Goal: Task Accomplishment & Management: Use online tool/utility

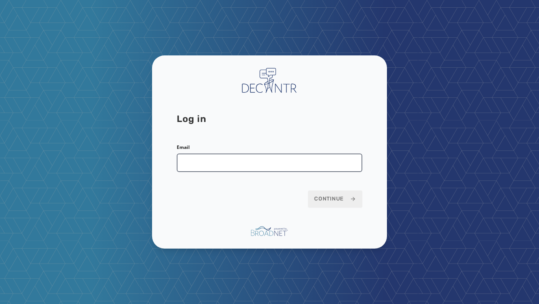
click at [234, 167] on input "Email" at bounding box center [270, 163] width 186 height 18
type input "**********"
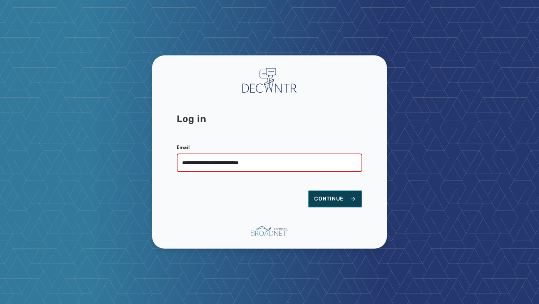
click at [330, 199] on span "Continue" at bounding box center [335, 199] width 42 height 8
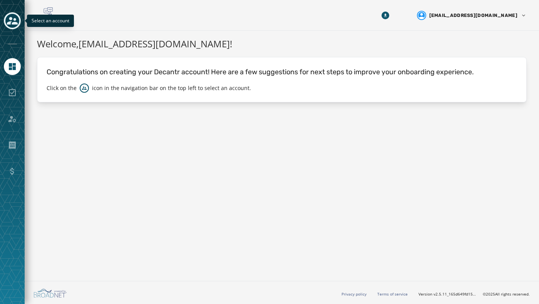
click at [15, 23] on icon "Toggle account select drawer" at bounding box center [12, 21] width 11 height 8
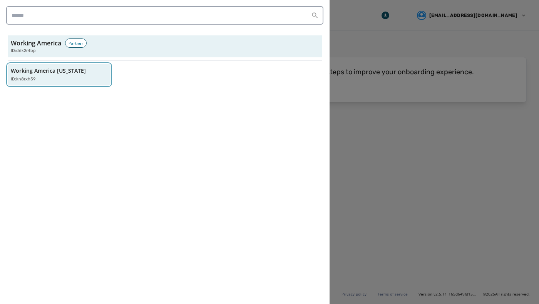
click at [47, 85] on button "Working America [US_STATE] ID: kn8rxh59" at bounding box center [59, 75] width 103 height 22
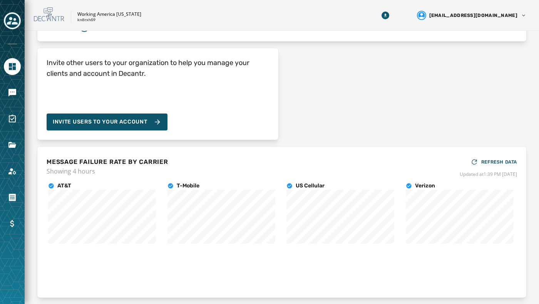
scroll to position [87, 0]
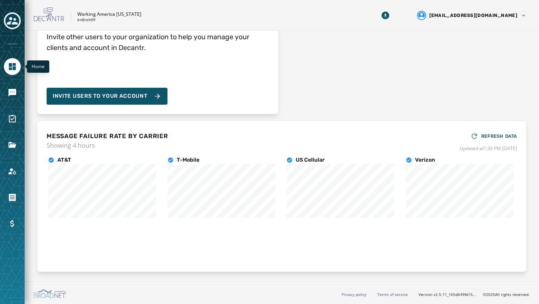
click at [17, 68] on link "Navigate to Home" at bounding box center [12, 66] width 17 height 17
click at [15, 22] on icon "Toggle account select drawer" at bounding box center [12, 21] width 11 height 8
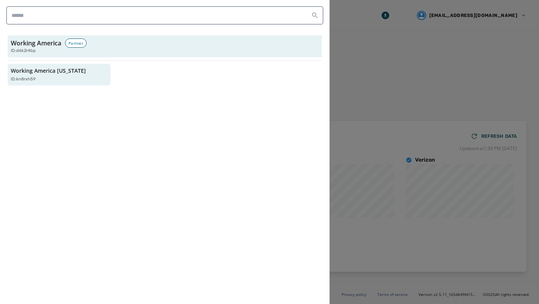
click at [391, 72] on div at bounding box center [269, 152] width 539 height 304
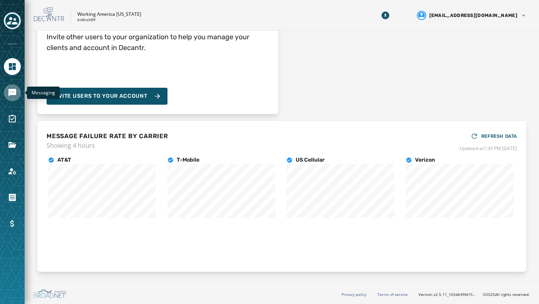
click at [15, 85] on link "Navigate to Messaging" at bounding box center [12, 92] width 17 height 17
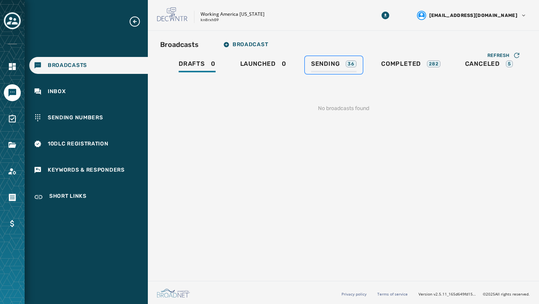
click at [328, 62] on span "Sending" at bounding box center [325, 64] width 29 height 8
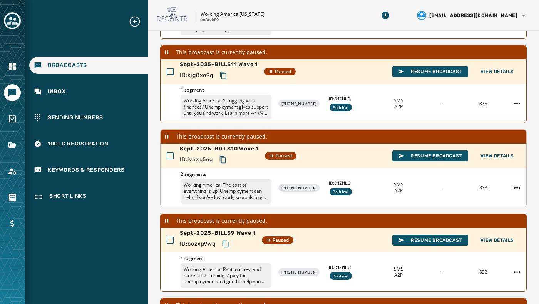
scroll to position [154, 0]
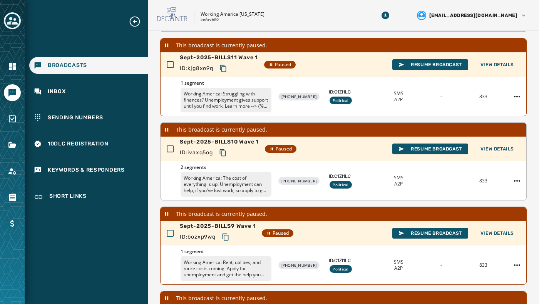
click at [207, 182] on p "Working America: The cost of everything is up! Unemployment can help, if you've…" at bounding box center [226, 184] width 91 height 25
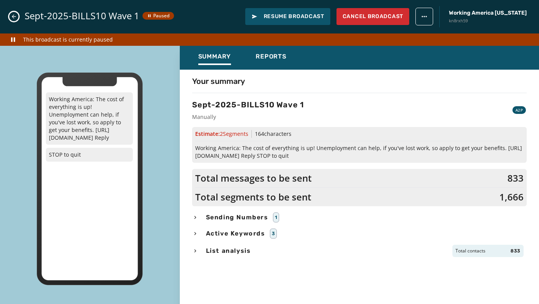
click at [16, 15] on icon "Close admin drawer" at bounding box center [14, 16] width 6 height 6
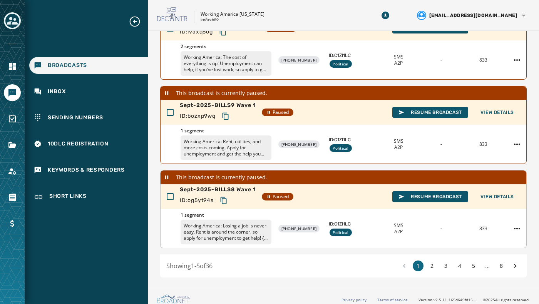
scroll to position [279, 0]
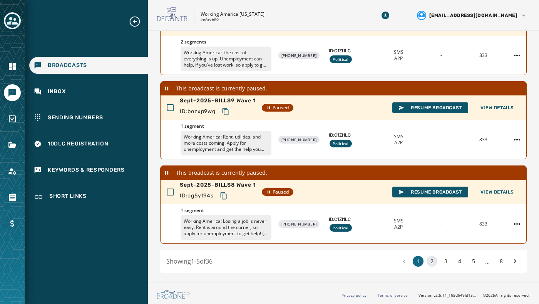
click at [427, 261] on button "2" at bounding box center [432, 261] width 11 height 11
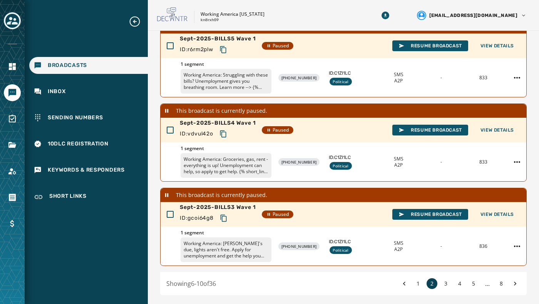
scroll to position [279, 0]
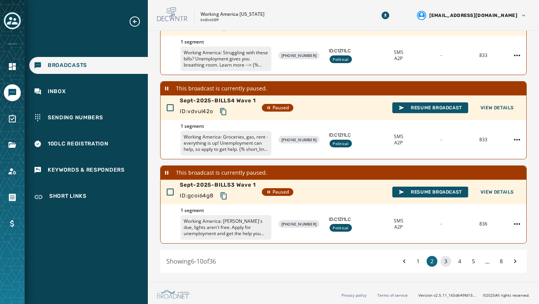
click at [440, 260] on button "3" at bounding box center [445, 261] width 11 height 11
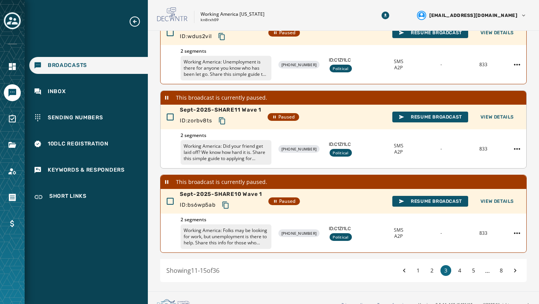
scroll to position [279, 0]
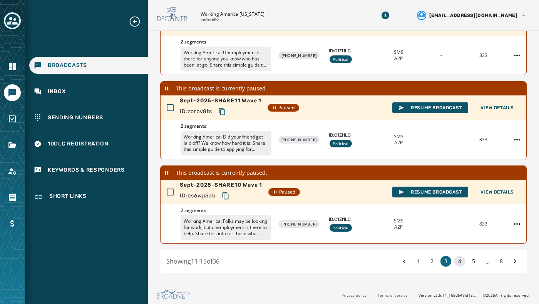
click at [454, 261] on button "4" at bounding box center [459, 261] width 11 height 11
click at [469, 262] on button "5" at bounding box center [473, 261] width 11 height 11
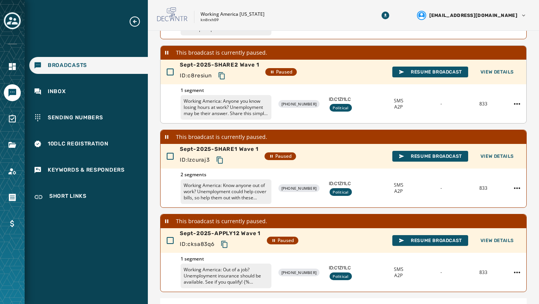
scroll to position [269, 0]
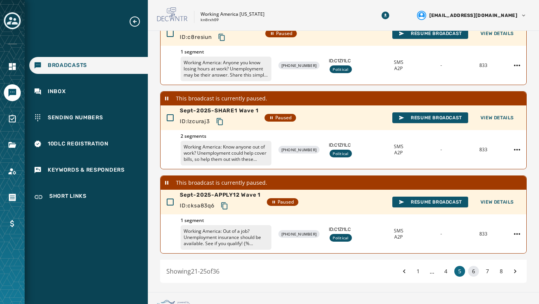
click at [469, 273] on button "6" at bounding box center [473, 271] width 11 height 11
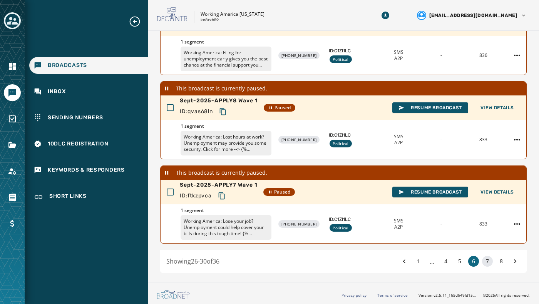
click at [482, 264] on button "7" at bounding box center [487, 261] width 11 height 11
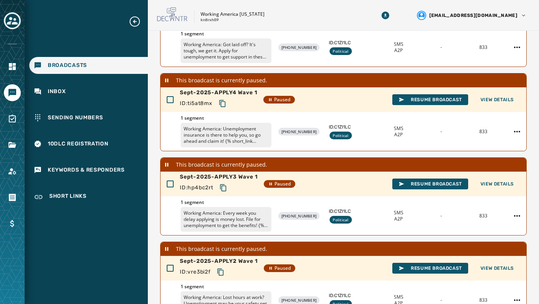
scroll to position [279, 0]
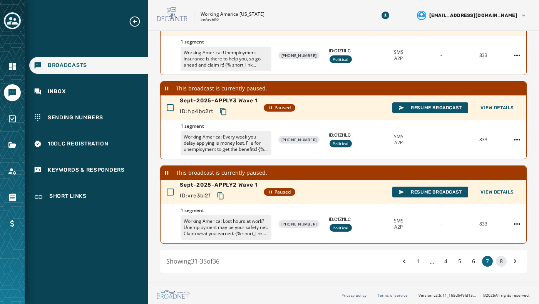
click at [496, 261] on button "8" at bounding box center [501, 261] width 11 height 11
